Goal: Use online tool/utility: Use online tool/utility

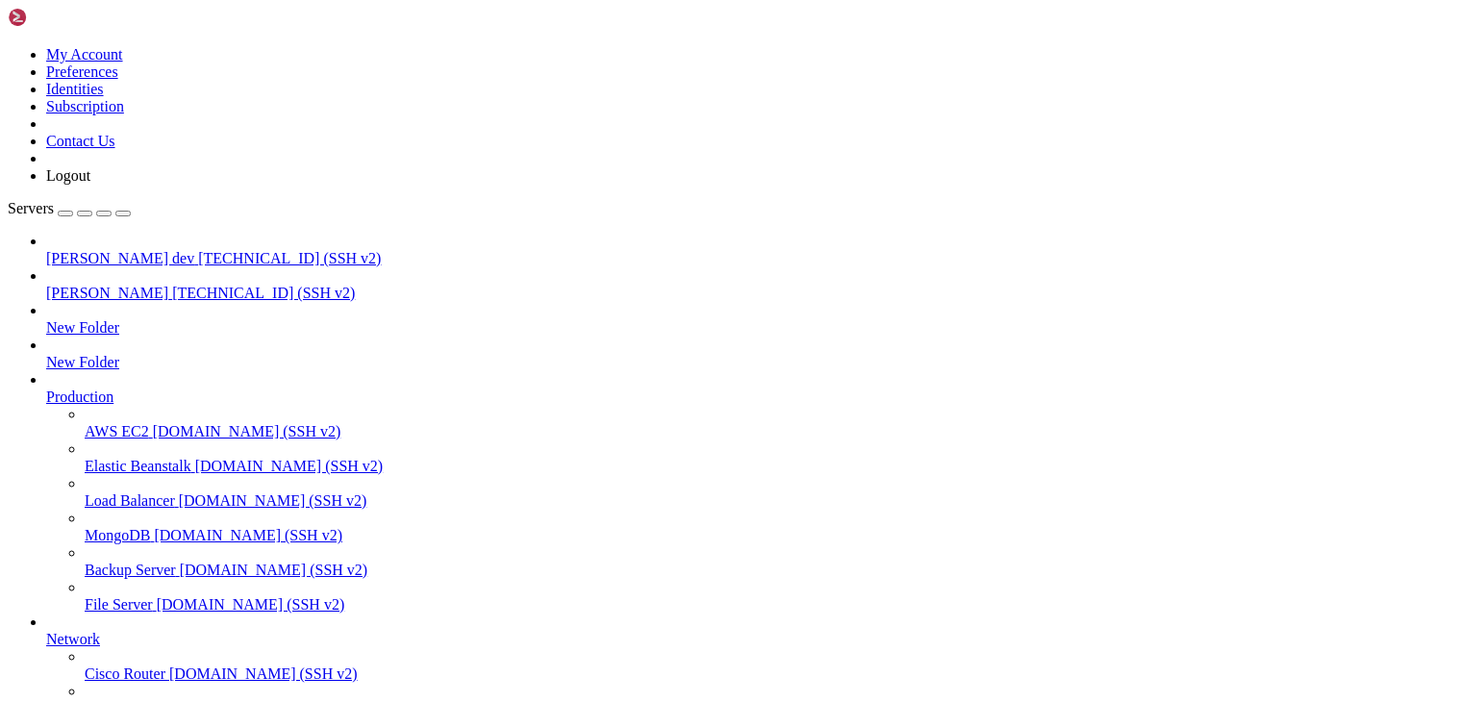
scroll to position [49, 0]
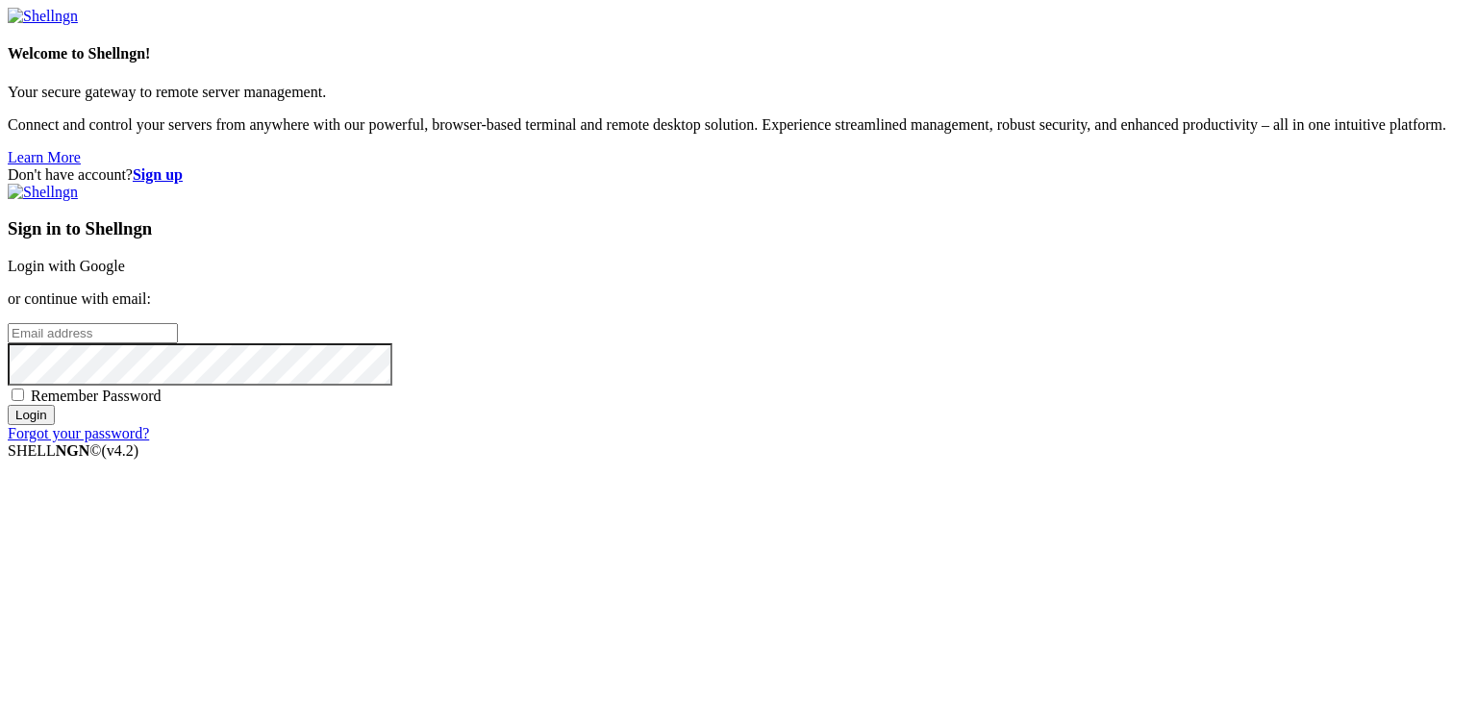
click at [125, 258] on link "Login with Google" at bounding box center [66, 266] width 117 height 16
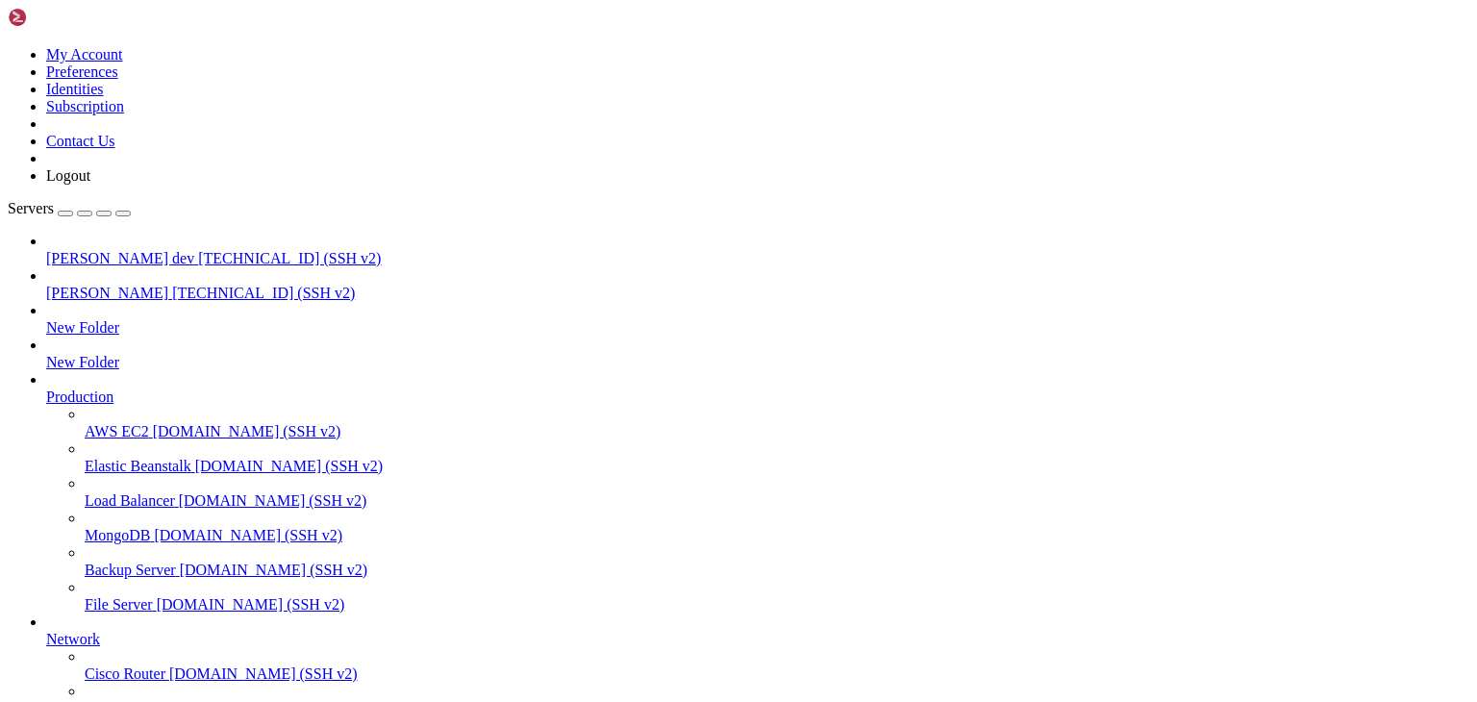
drag, startPoint x: 487, startPoint y: 1597, endPoint x: 399, endPoint y: 1588, distance: 88.0
copy x-row "hcremnvhdk"
